Goal: Information Seeking & Learning: Learn about a topic

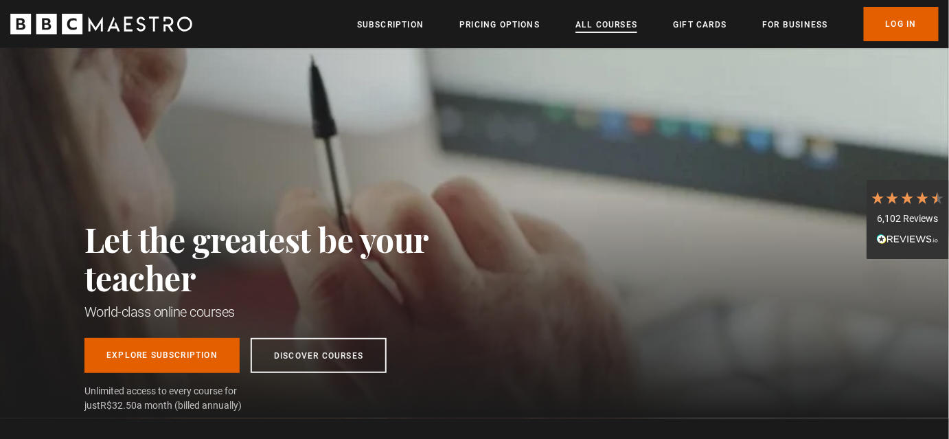
click at [604, 27] on link "All Courses" at bounding box center [606, 25] width 62 height 14
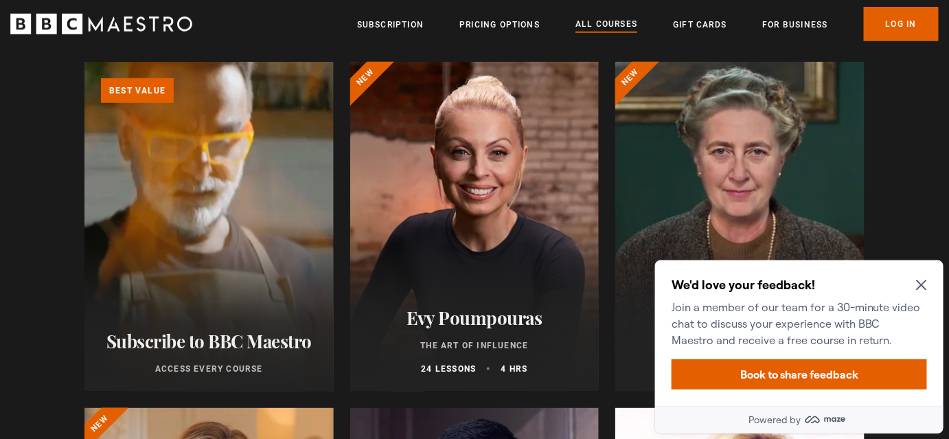
scroll to position [374, 0]
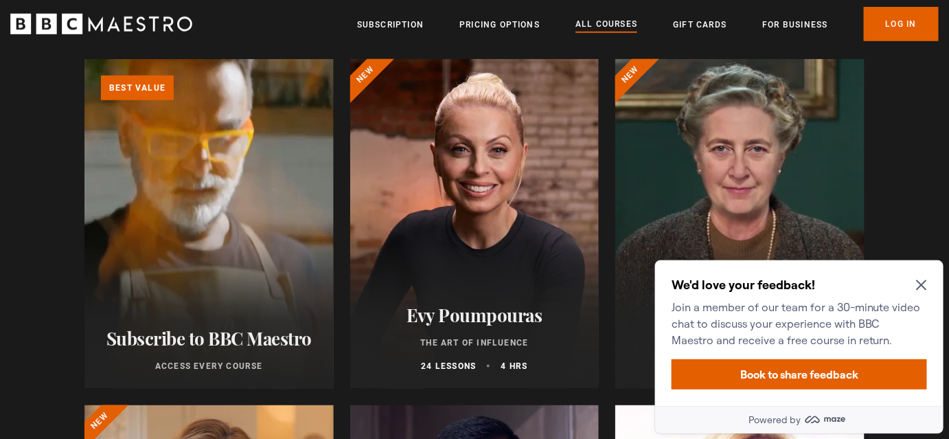
click at [919, 286] on icon "Close Maze Prompt" at bounding box center [920, 284] width 10 height 10
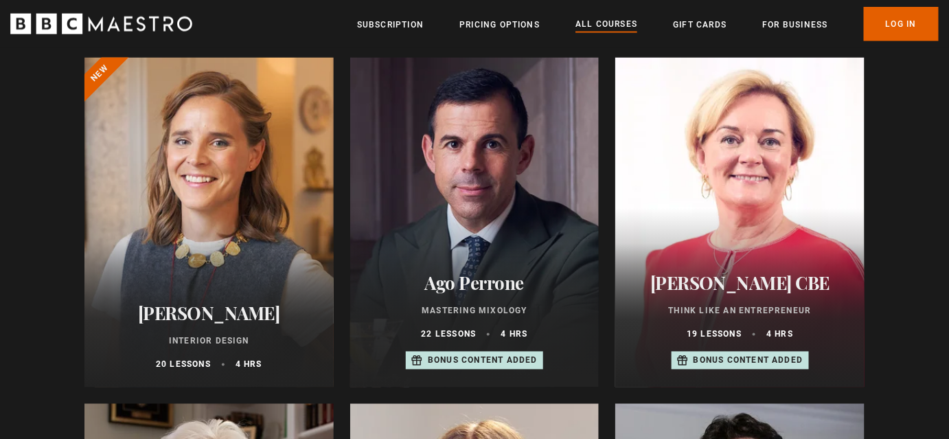
scroll to position [624, 0]
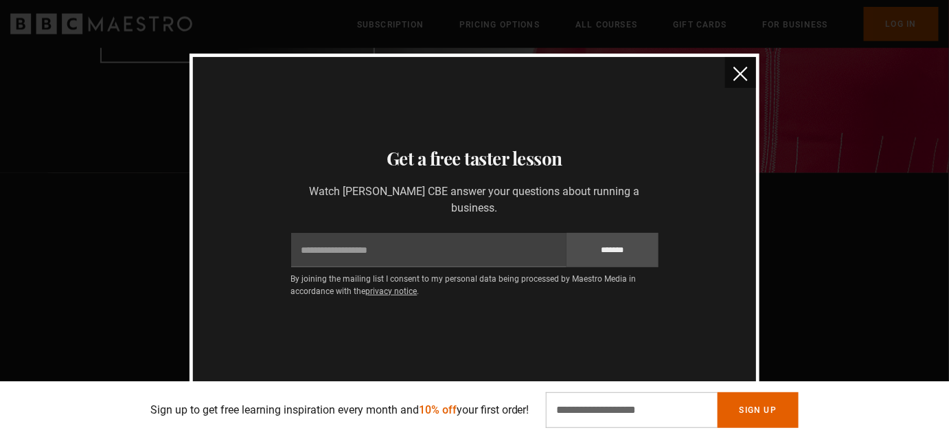
scroll to position [437, 0]
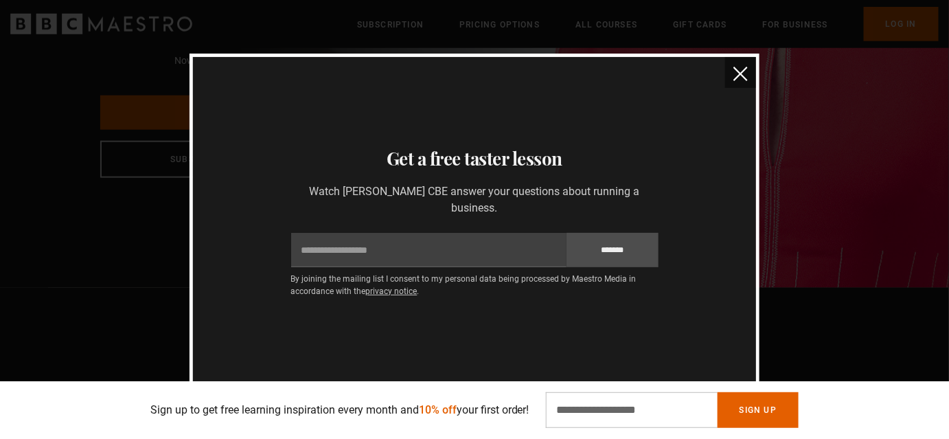
click at [742, 81] on img "close" at bounding box center [740, 74] width 14 height 14
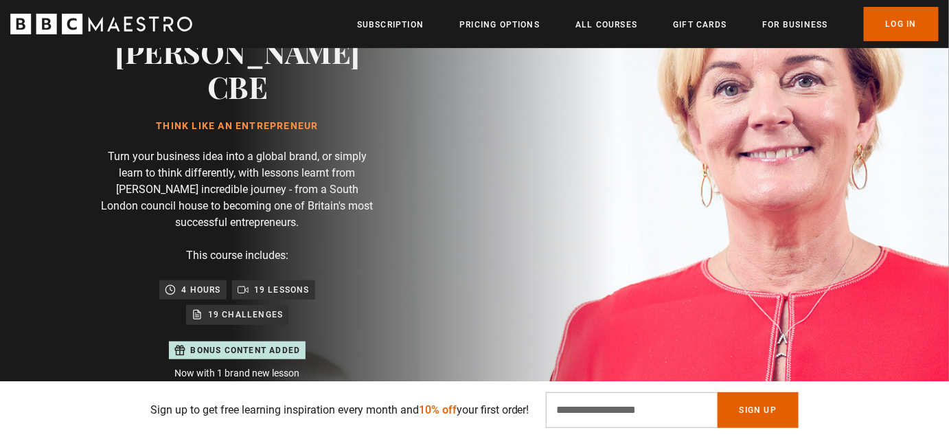
scroll to position [0, 0]
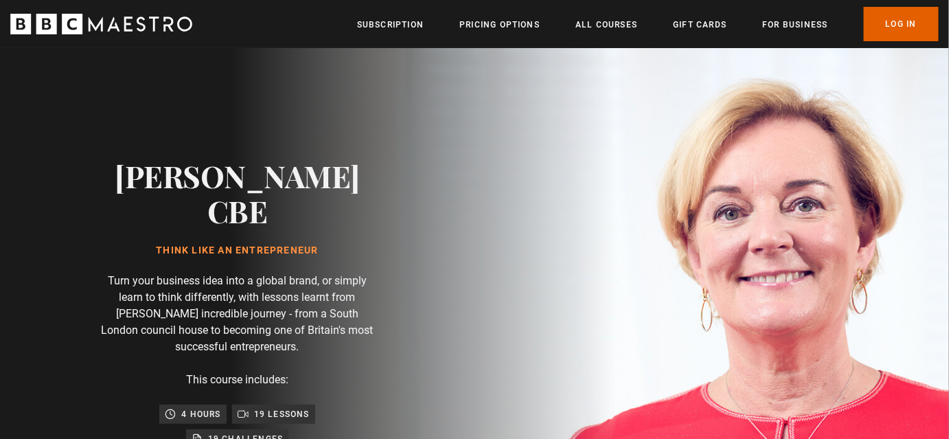
drag, startPoint x: 468, startPoint y: 86, endPoint x: 5, endPoint y: 181, distance: 473.2
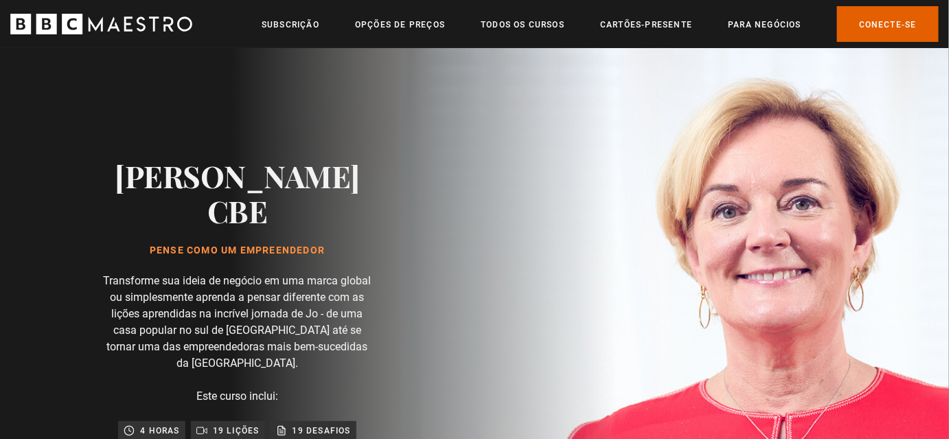
scroll to position [0, 1618]
